Goal: Find specific page/section: Find specific page/section

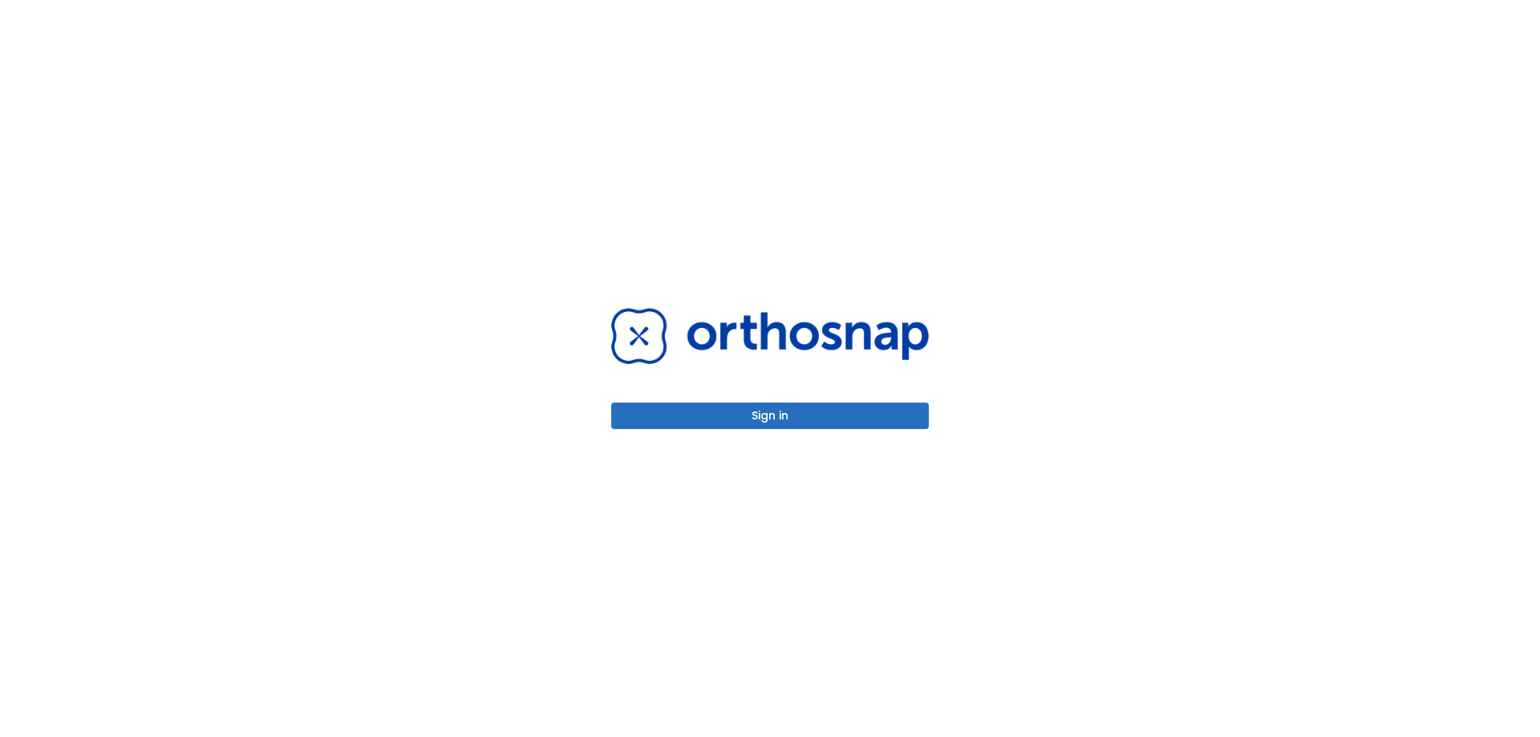
click at [715, 406] on button "Sign in" at bounding box center [770, 416] width 318 height 26
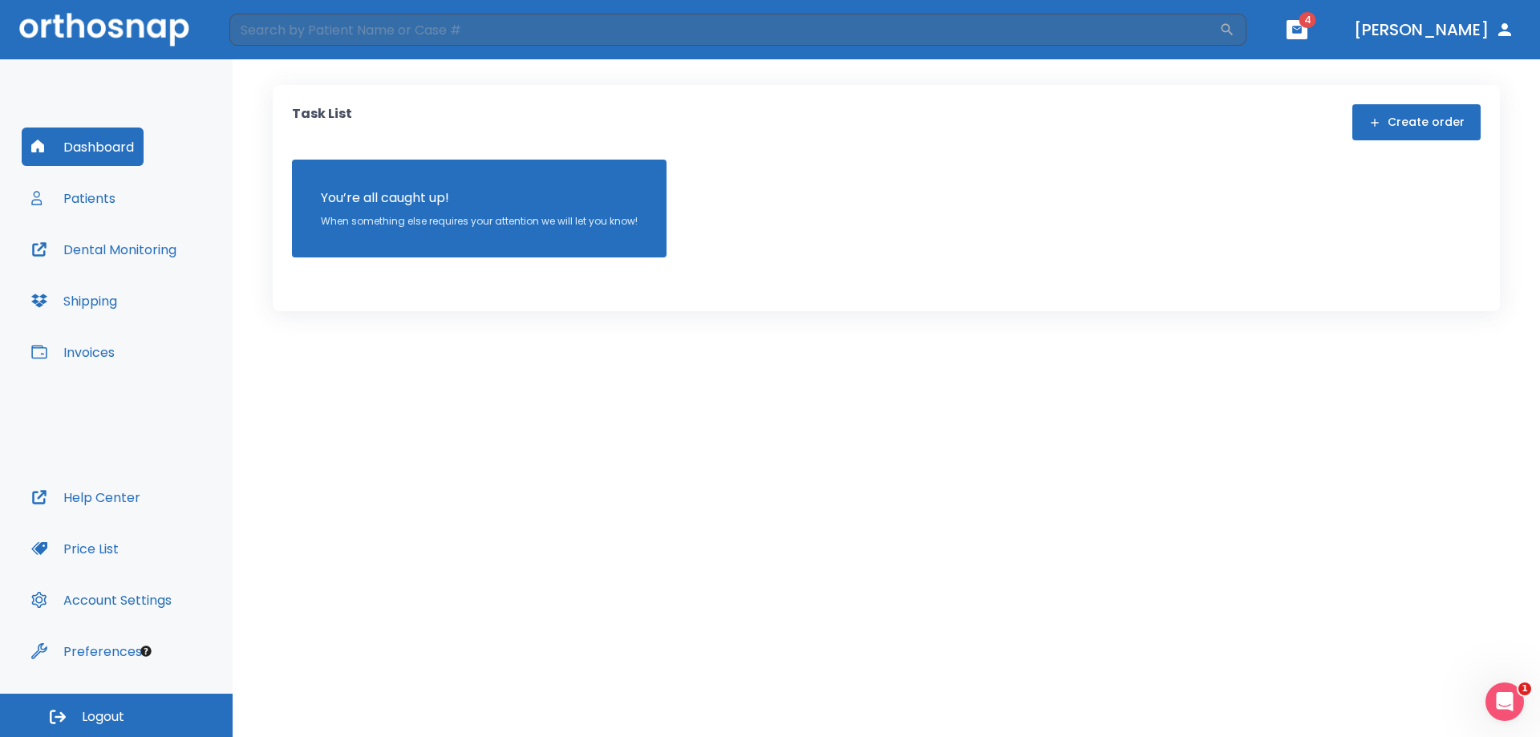
click at [1301, 30] on icon "button" at bounding box center [1297, 29] width 10 height 7
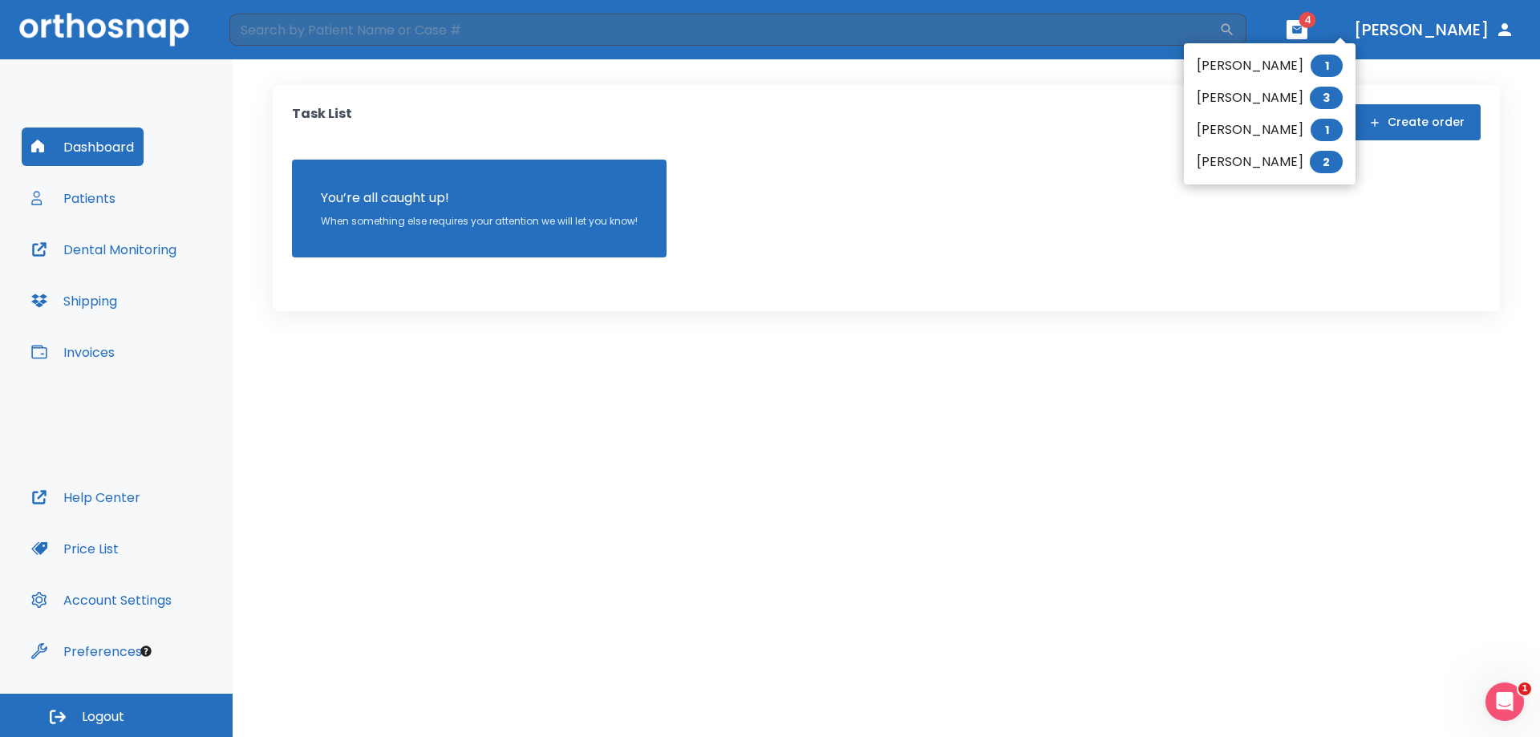
click at [1293, 63] on li "[PERSON_NAME] 1" at bounding box center [1269, 66] width 172 height 32
